Goal: Information Seeking & Learning: Compare options

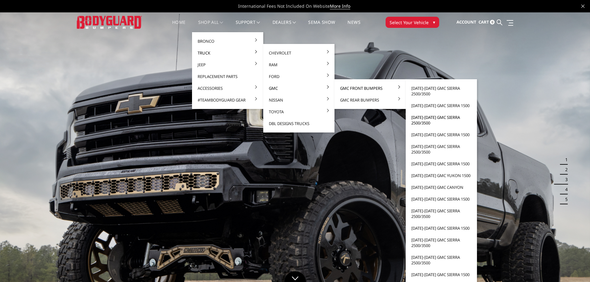
click at [423, 123] on link "[DATE]-[DATE] GMC Sierra 2500/3500" at bounding box center [441, 119] width 66 height 17
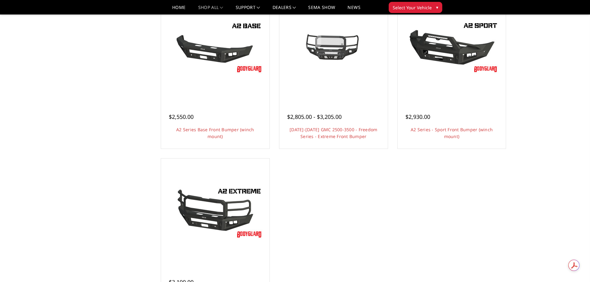
scroll to position [433, 0]
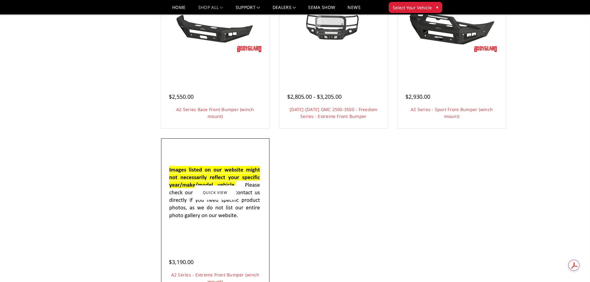
click at [217, 209] on img at bounding box center [215, 192] width 99 height 67
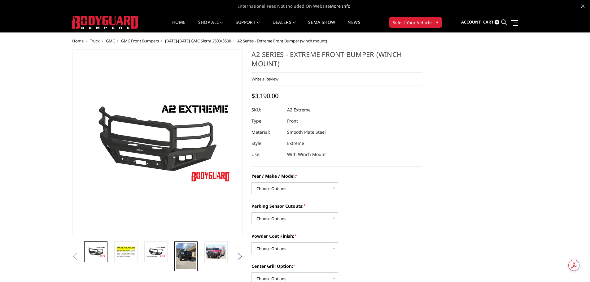
click at [183, 255] on img at bounding box center [186, 256] width 20 height 26
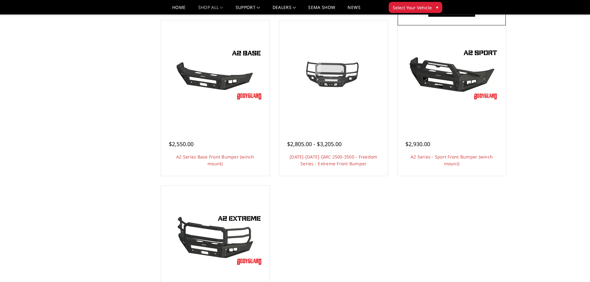
scroll to position [310, 0]
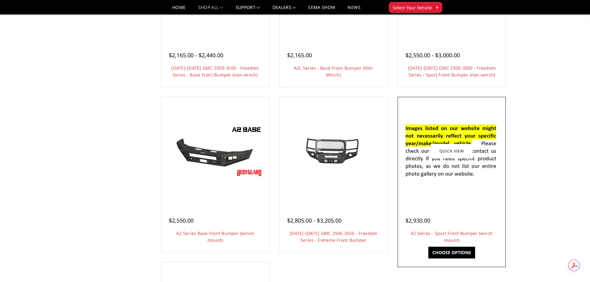
click at [457, 170] on img at bounding box center [451, 150] width 99 height 67
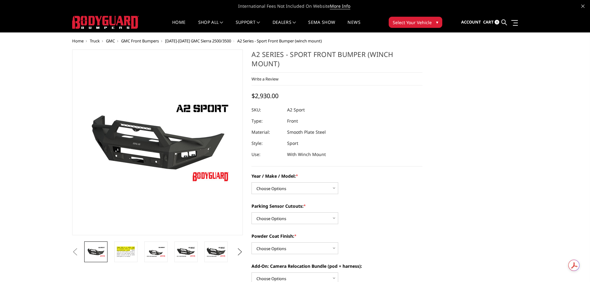
click at [241, 251] on button "Next" at bounding box center [239, 251] width 9 height 9
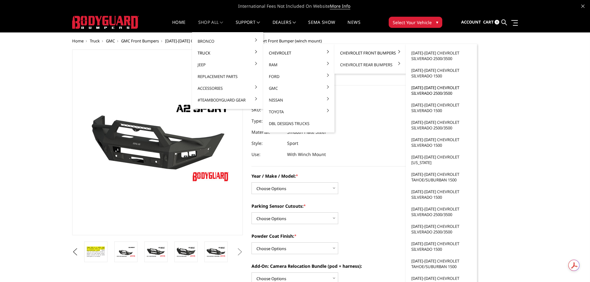
click at [426, 94] on link "[DATE]-[DATE] Chevrolet Silverado 2500/3500" at bounding box center [441, 90] width 66 height 17
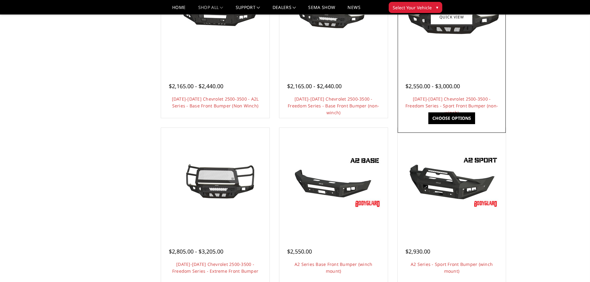
scroll to position [217, 0]
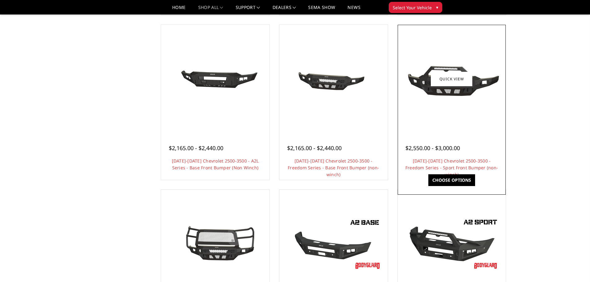
click at [450, 97] on img at bounding box center [451, 79] width 99 height 45
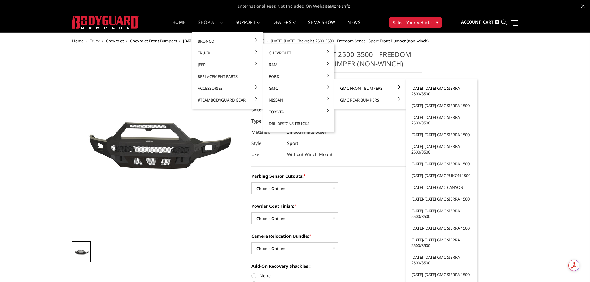
click at [422, 91] on link "[DATE]-[DATE] GMC Sierra 2500/3500" at bounding box center [441, 90] width 66 height 17
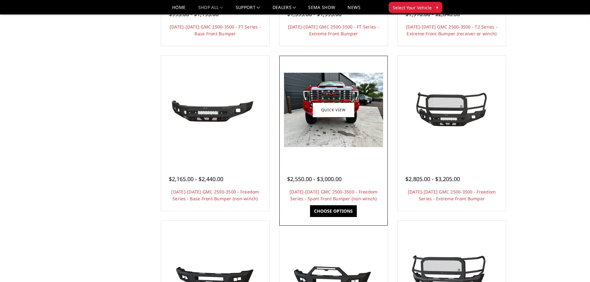
scroll to position [310, 0]
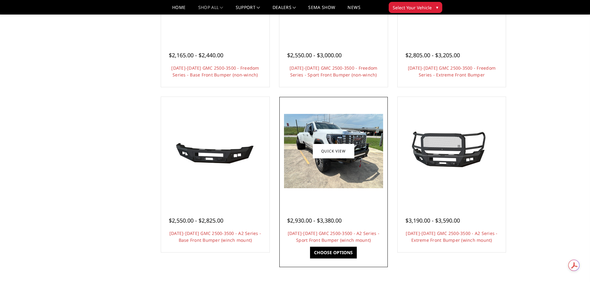
click at [335, 171] on img at bounding box center [333, 151] width 99 height 74
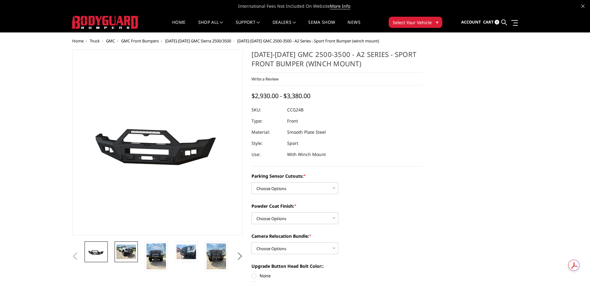
click at [130, 247] on img at bounding box center [126, 252] width 20 height 15
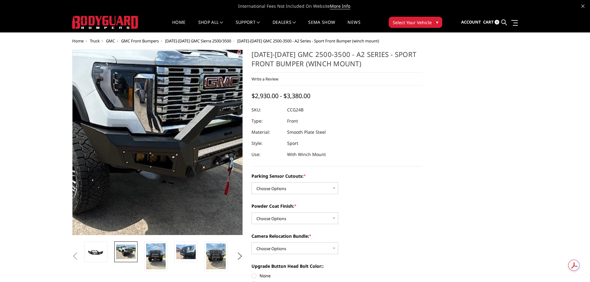
click at [185, 164] on img at bounding box center [121, 129] width 396 height 297
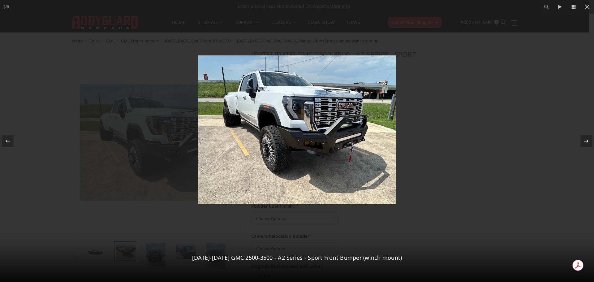
click at [588, 141] on icon at bounding box center [587, 140] width 4 height 3
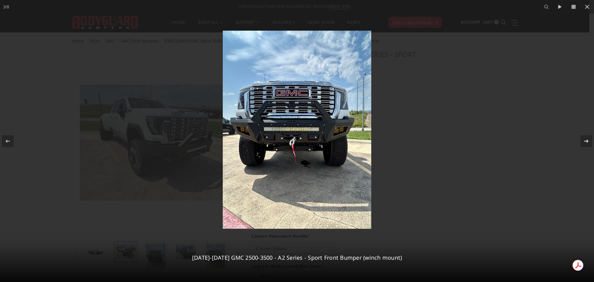
click at [589, 141] on icon at bounding box center [587, 140] width 4 height 3
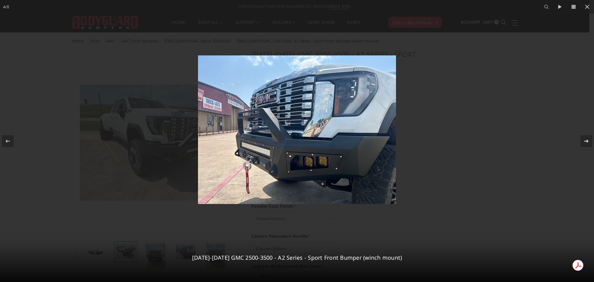
click at [587, 139] on icon at bounding box center [586, 140] width 7 height 7
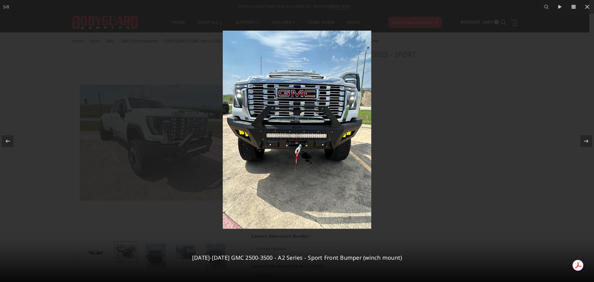
click at [320, 141] on img at bounding box center [297, 130] width 149 height 198
click at [585, 7] on icon at bounding box center [587, 6] width 7 height 7
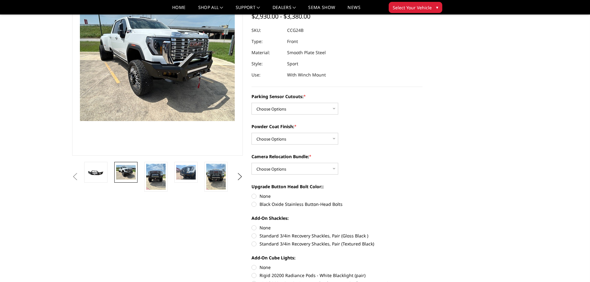
scroll to position [62, 0]
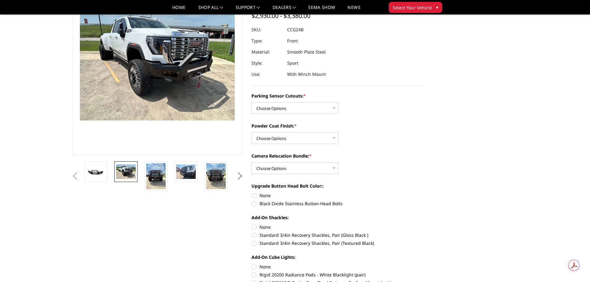
click at [237, 175] on button "Next" at bounding box center [239, 176] width 9 height 9
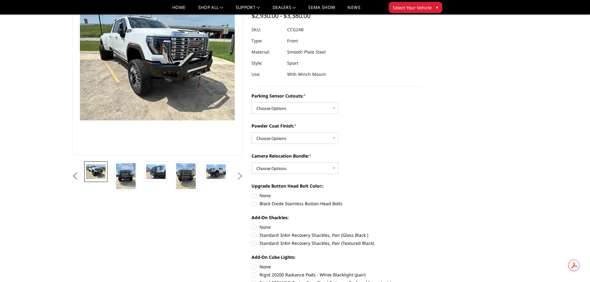
click at [239, 176] on button "Next" at bounding box center [239, 176] width 9 height 9
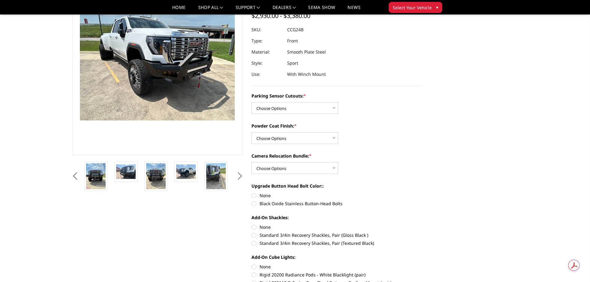
click at [239, 176] on button "Next" at bounding box center [239, 176] width 9 height 9
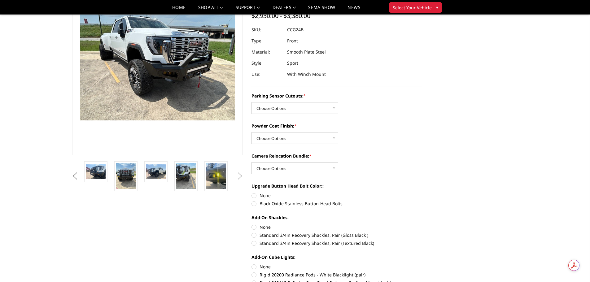
click at [239, 176] on button "Next" at bounding box center [239, 176] width 9 height 9
click at [189, 173] on img at bounding box center [186, 176] width 20 height 26
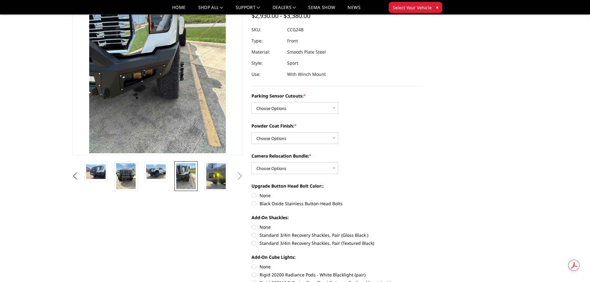
scroll to position [29, 0]
